Goal: Information Seeking & Learning: Learn about a topic

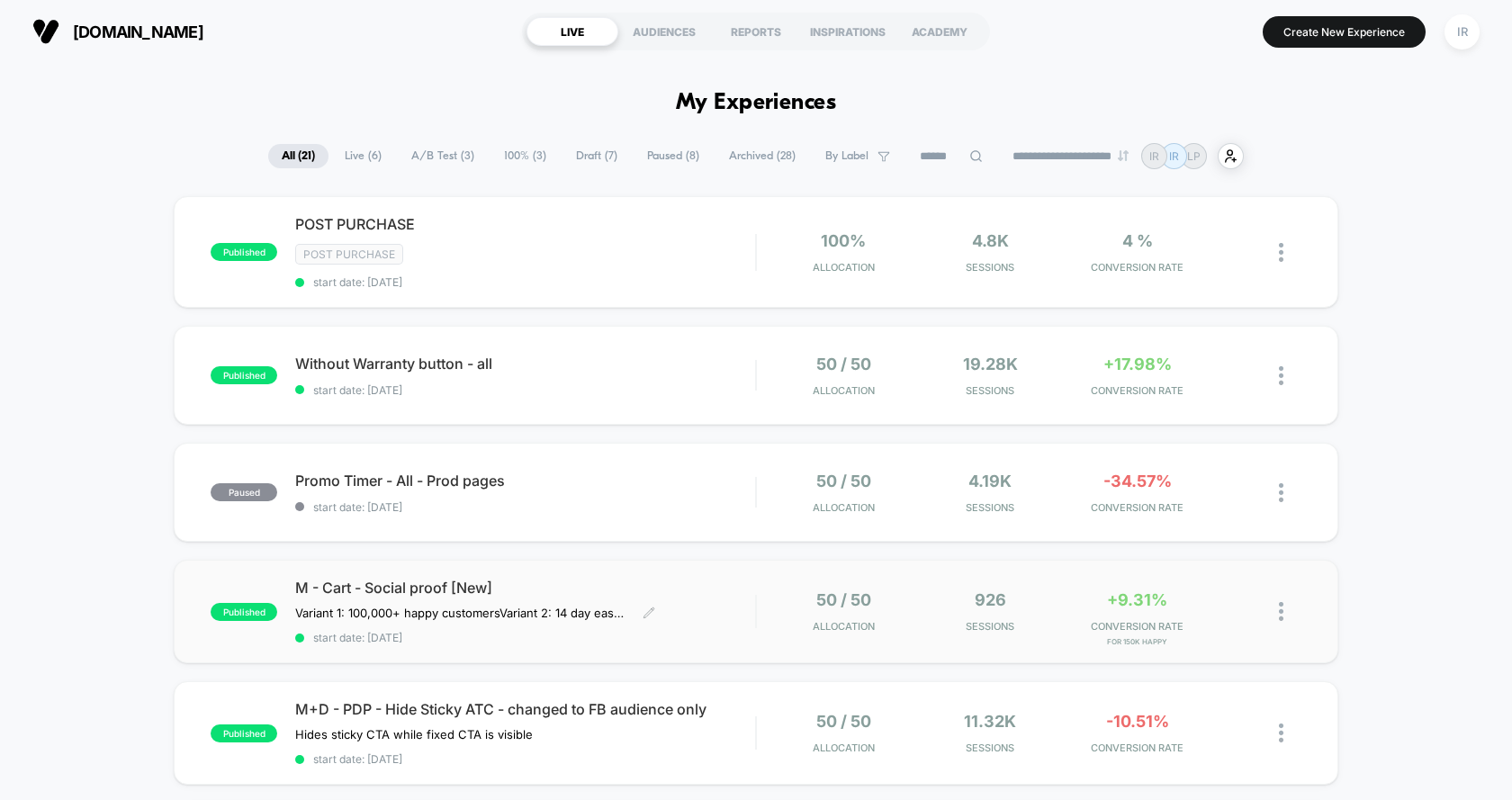
click at [651, 585] on span "M - Cart - Social proof [New]" at bounding box center [526, 587] width 460 height 18
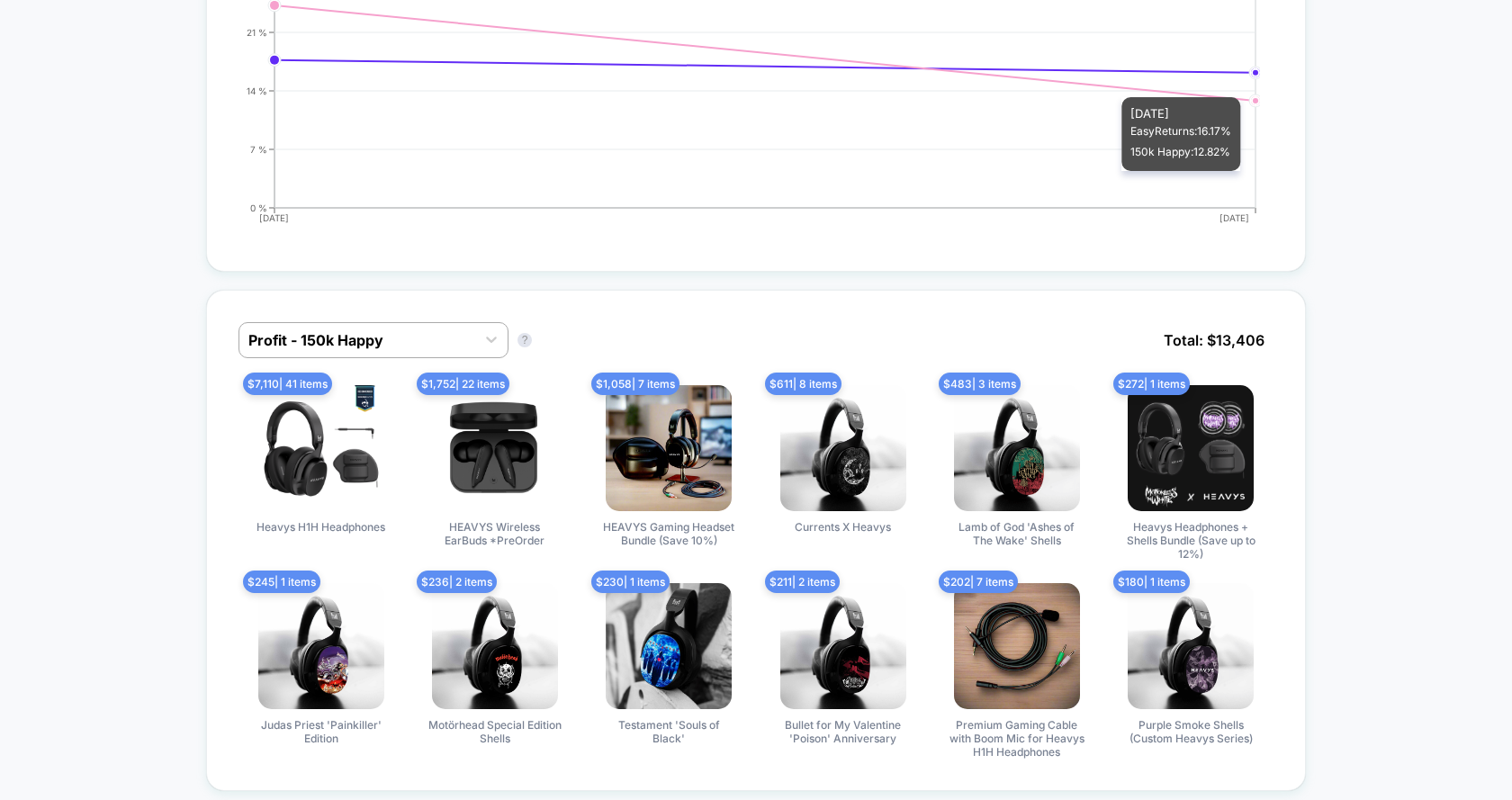
scroll to position [1279, 0]
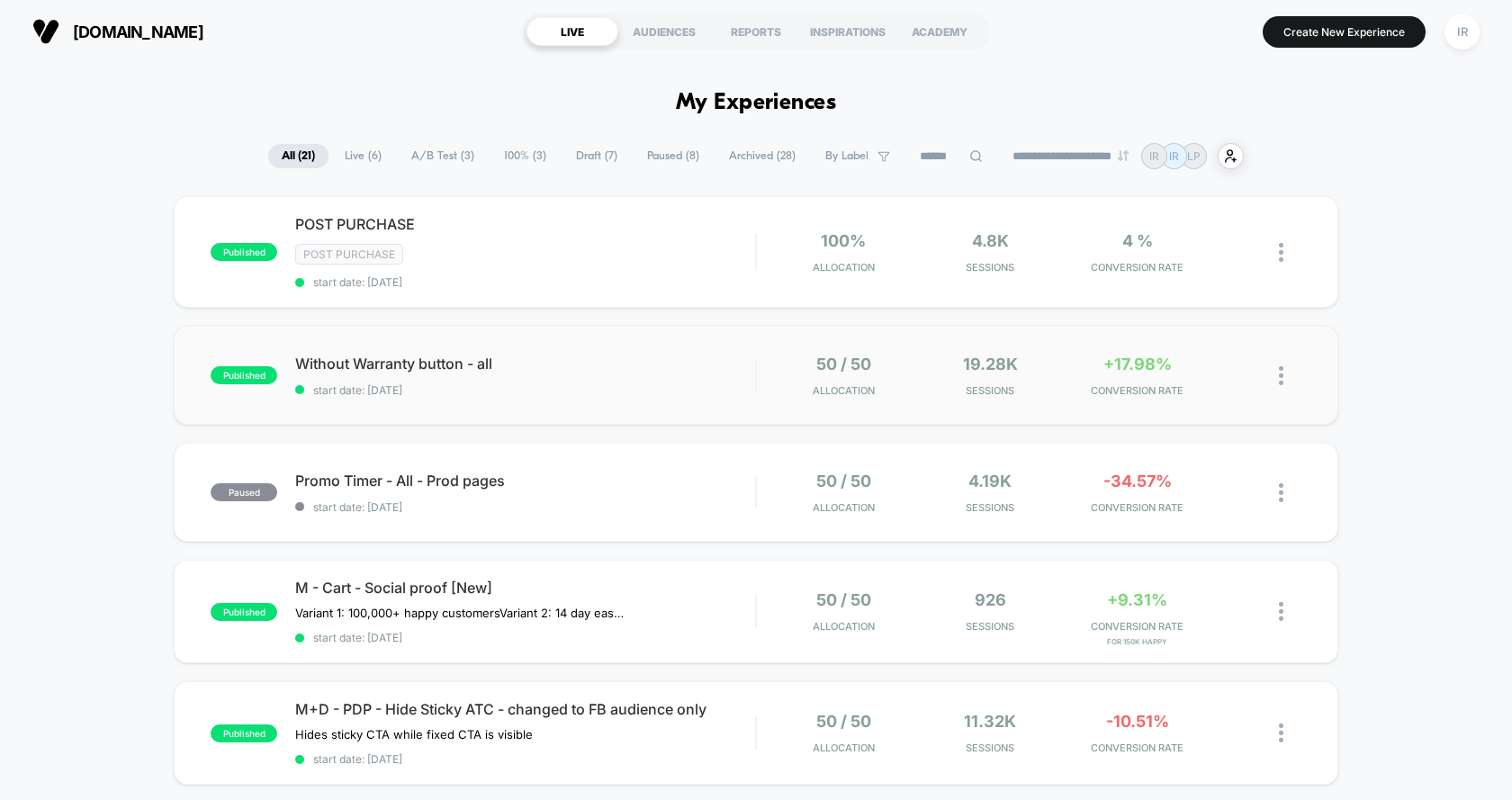
click at [842, 341] on div "published Without Warranty button - all start date: [DATE] 50 / 50 Allocation 1…" at bounding box center [756, 376] width 1165 height 99
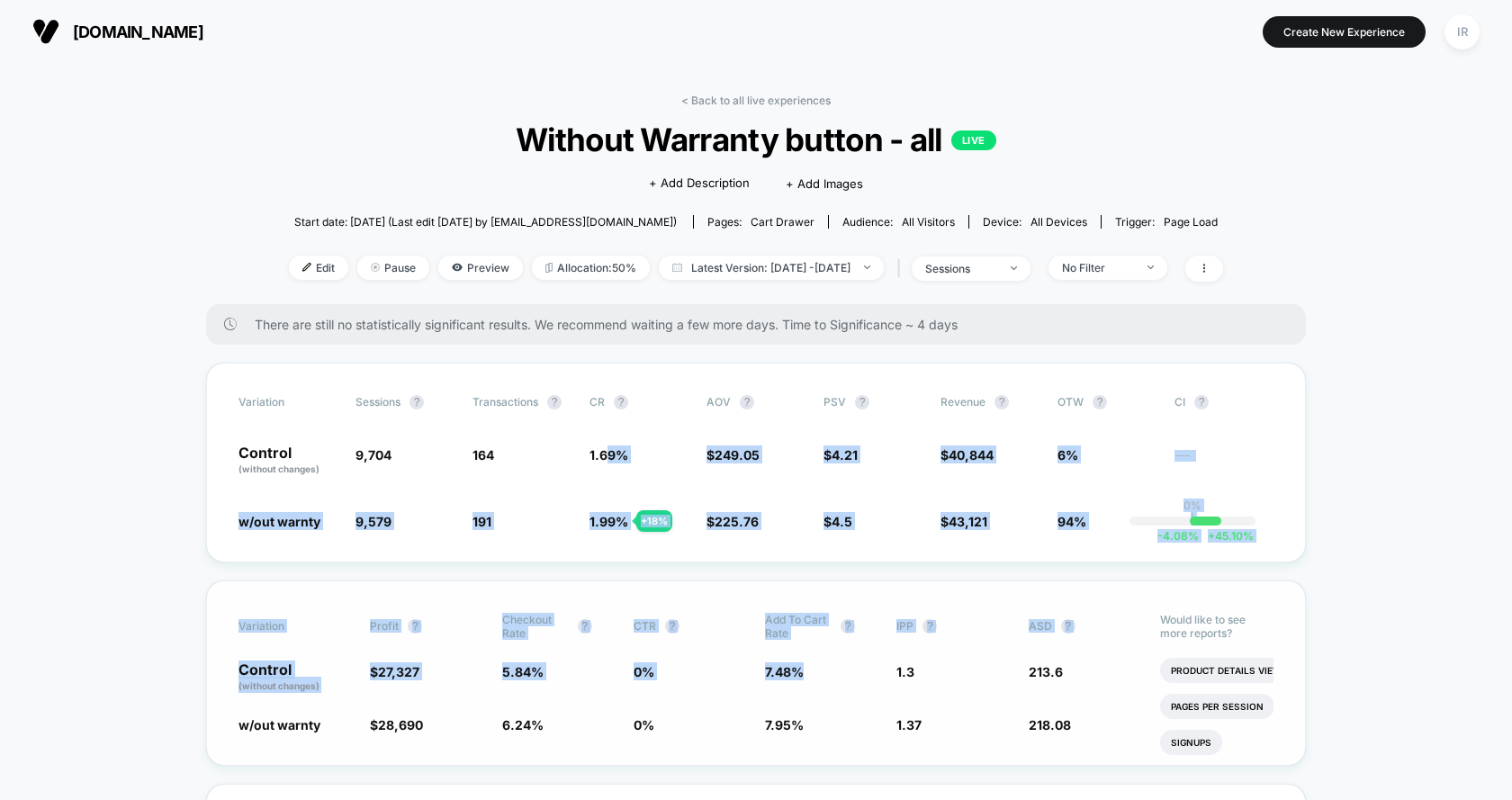
drag, startPoint x: 607, startPoint y: 454, endPoint x: 782, endPoint y: 705, distance: 306.0
click at [574, 695] on div "Variation Profit ? Checkout Rate ? CTR ? Add To Cart Rate ? IPP ? ASD ? Control…" at bounding box center [756, 673] width 1100 height 185
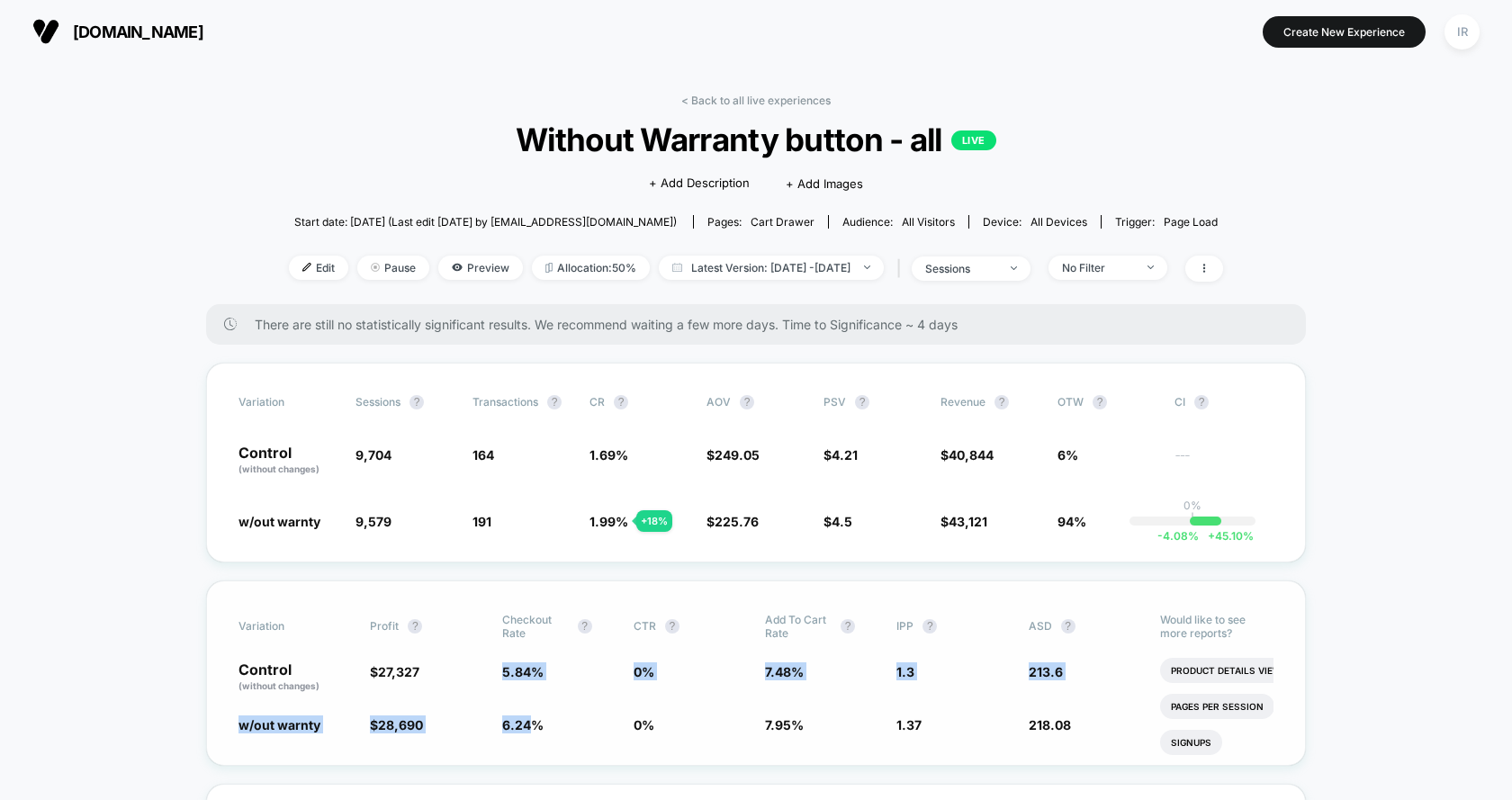
drag, startPoint x: 496, startPoint y: 664, endPoint x: 529, endPoint y: 720, distance: 65.0
click at [528, 720] on div "Variation Profit ? Checkout Rate ? CTR ? Add To Cart Rate ? IPP ? ASD ? Control…" at bounding box center [756, 673] width 1100 height 185
click at [529, 720] on span "6.24 %" at bounding box center [523, 725] width 41 height 15
click at [535, 674] on span "5.84 %" at bounding box center [523, 671] width 41 height 15
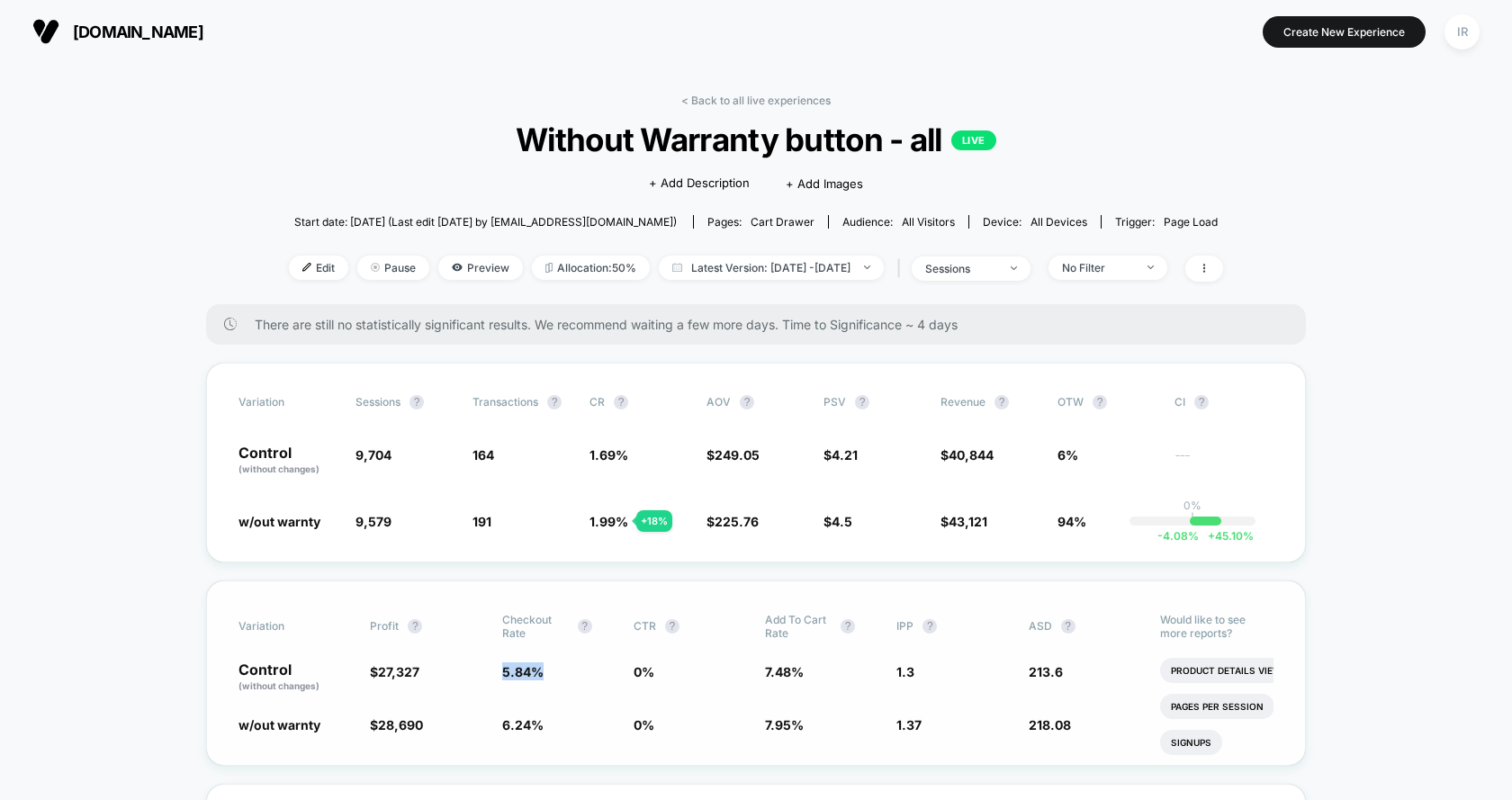
click at [535, 674] on span "5.84 %" at bounding box center [523, 671] width 41 height 15
click at [535, 689] on div "Variation Profit ? Checkout Rate ? CTR ? Add To Cart Rate ? IPP ? ASD ? Control…" at bounding box center [756, 673] width 1100 height 185
click at [734, 98] on link "< Back to all live experiences" at bounding box center [756, 100] width 150 height 13
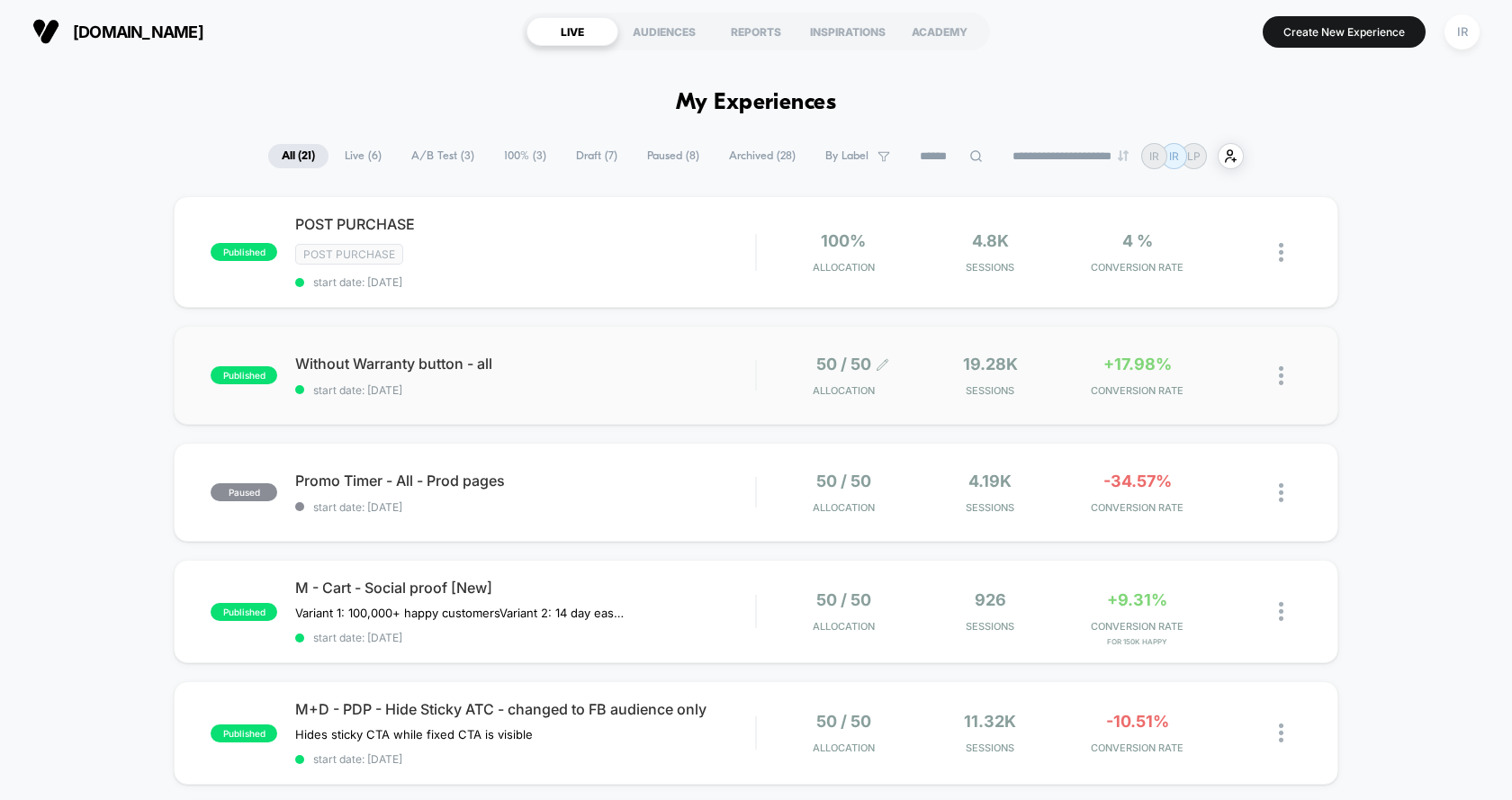
click at [835, 391] on span "Allocation" at bounding box center [843, 390] width 62 height 12
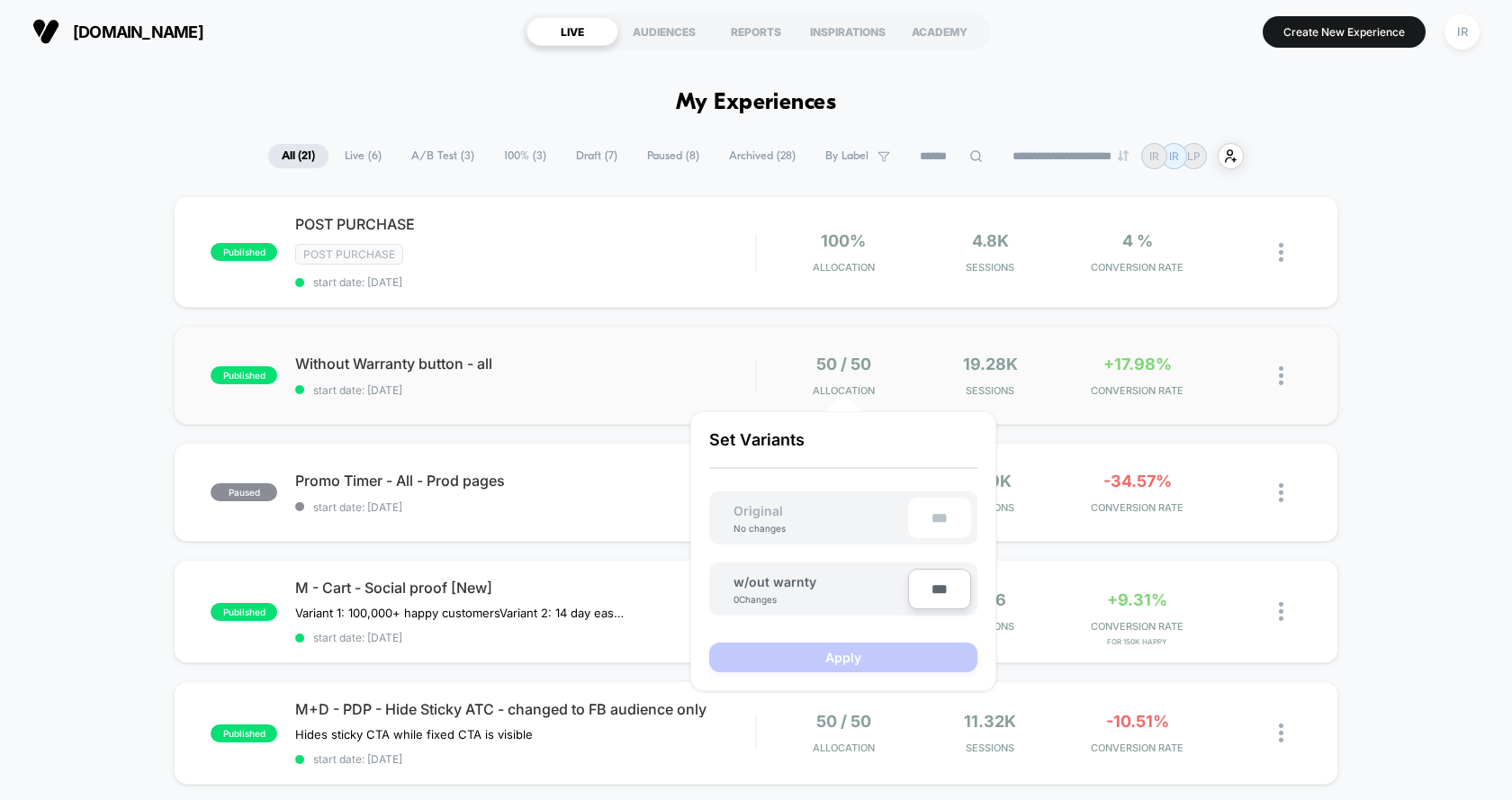
click at [720, 337] on div "published Without Warranty button - all start date: [DATE] 50 / 50 Allocation 1…" at bounding box center [756, 376] width 1165 height 99
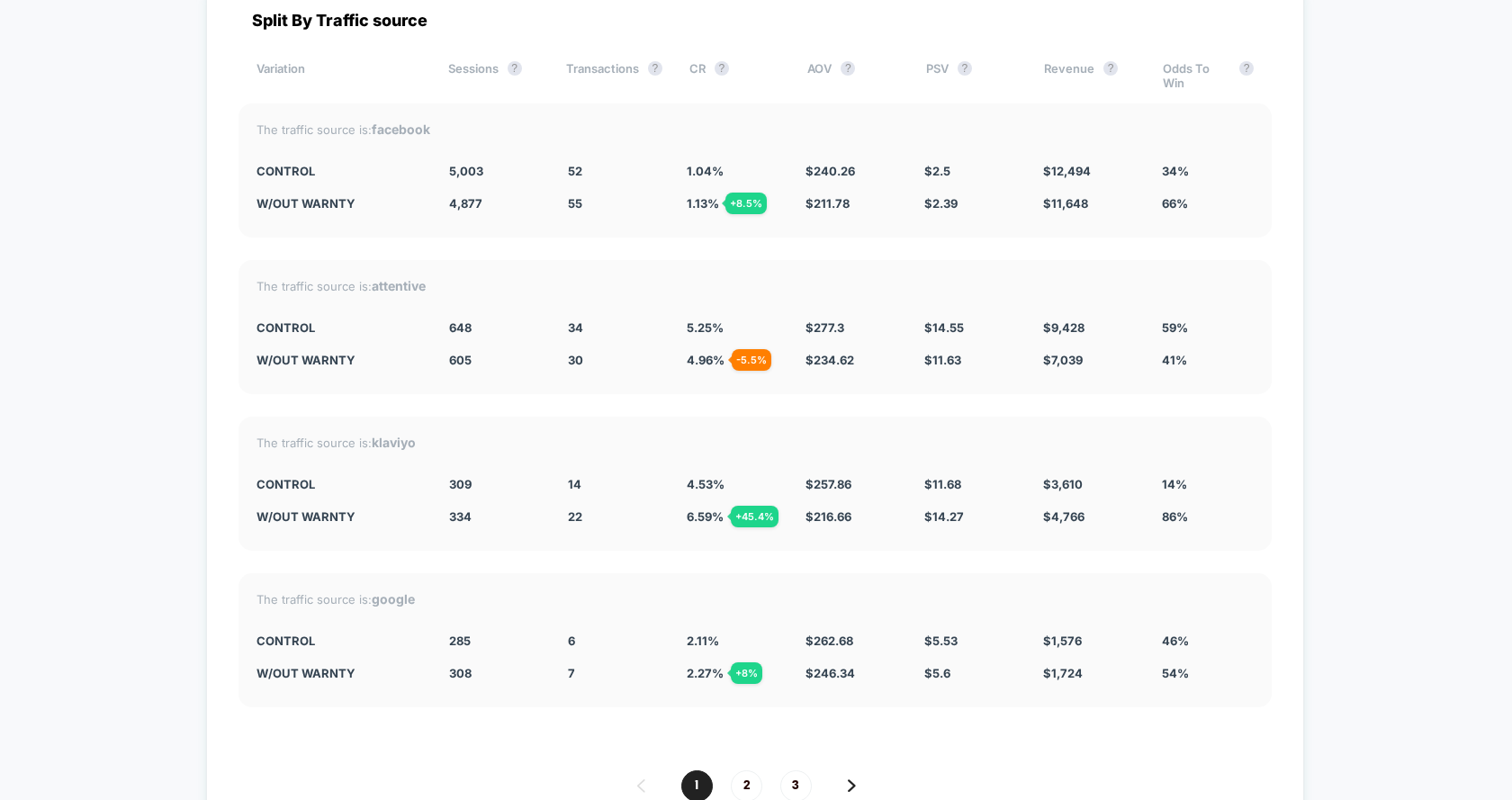
scroll to position [6395, 0]
